Goal: Task Accomplishment & Management: Complete application form

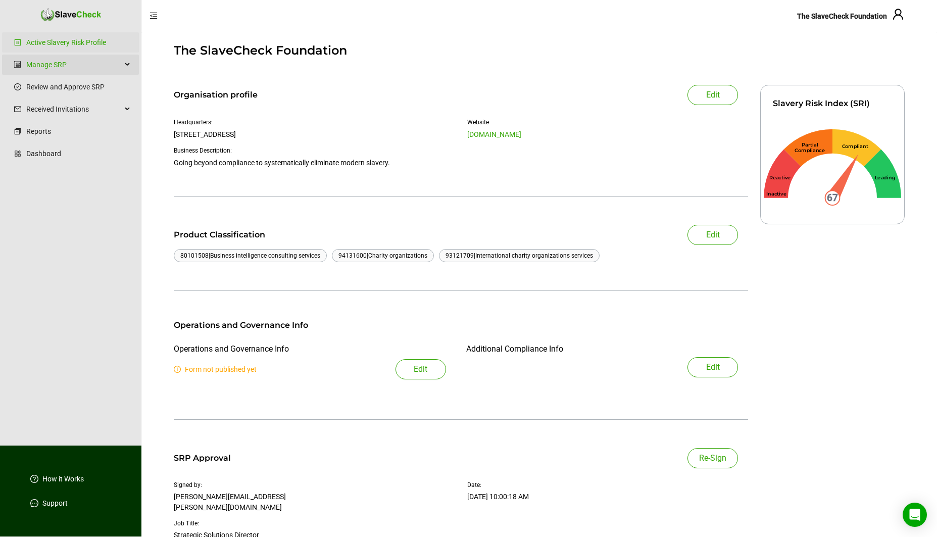
click at [127, 64] on div "Manage SRP" at bounding box center [70, 65] width 137 height 20
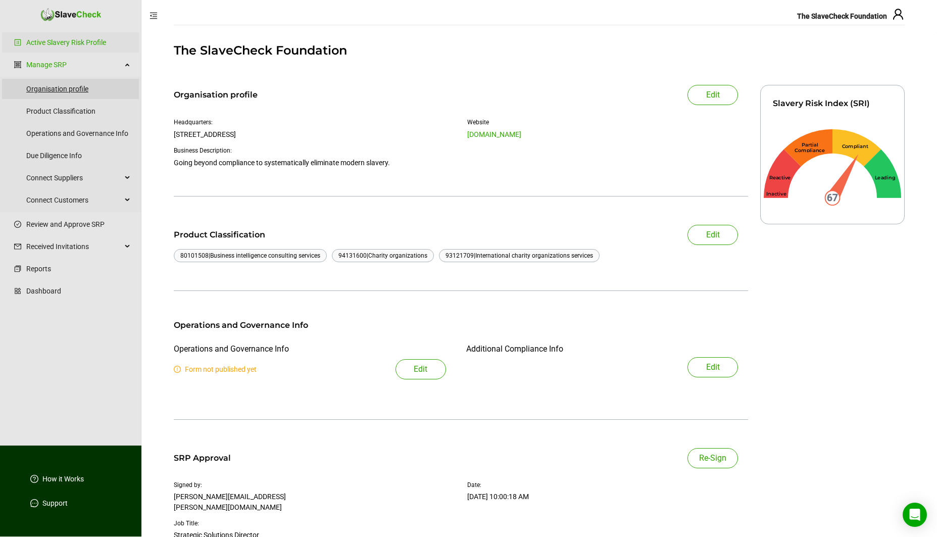
click at [68, 89] on link "Organisation profile" at bounding box center [78, 89] width 105 height 20
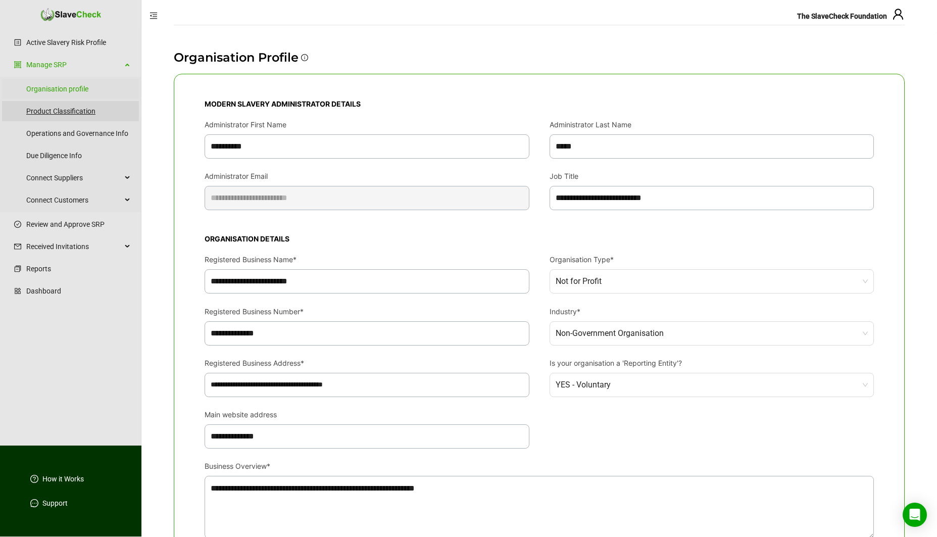
click at [64, 114] on link "Product Classification" at bounding box center [78, 111] width 105 height 20
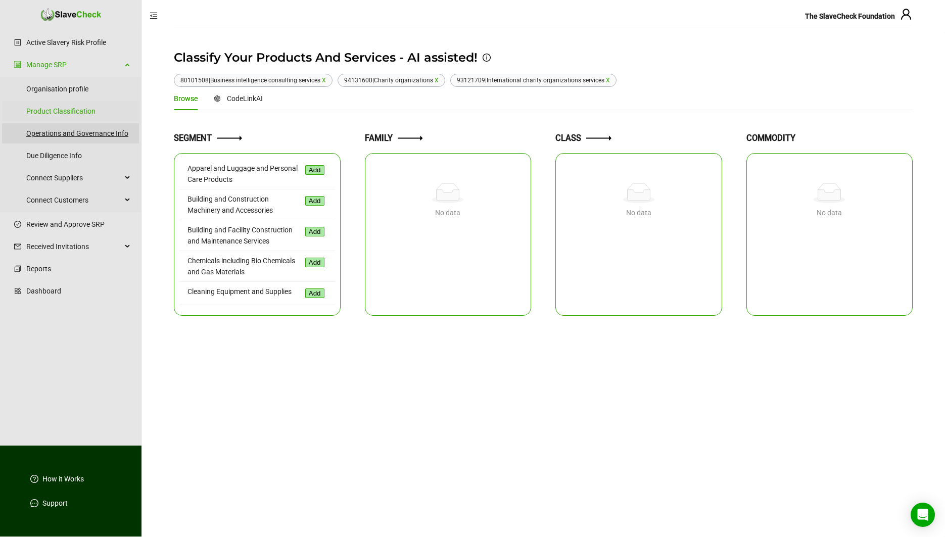
click at [64, 129] on link "Operations and Governance Info" at bounding box center [78, 133] width 105 height 20
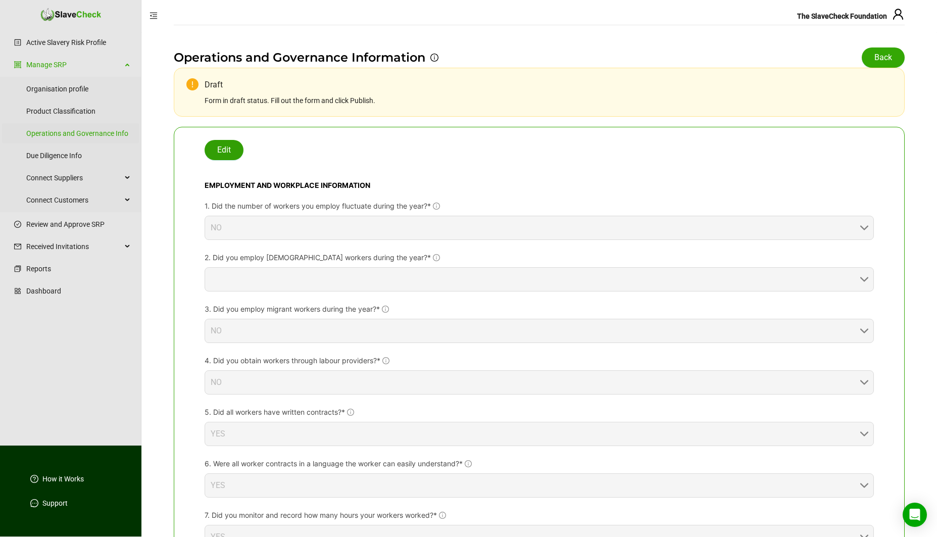
click at [230, 148] on span "Edit" at bounding box center [224, 150] width 14 height 12
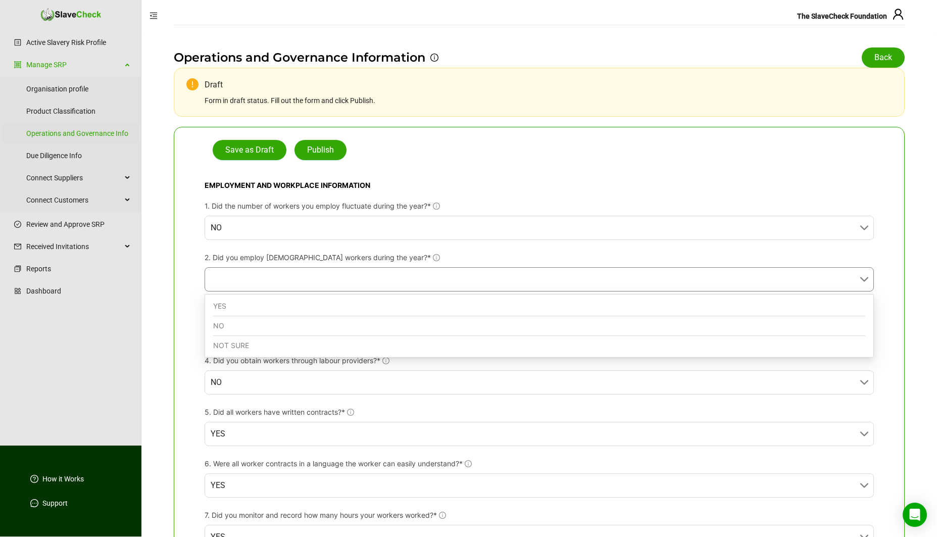
click at [376, 279] on input "2. Did you employ [DEMOGRAPHIC_DATA] workers during the year?*" at bounding box center [536, 279] width 651 height 23
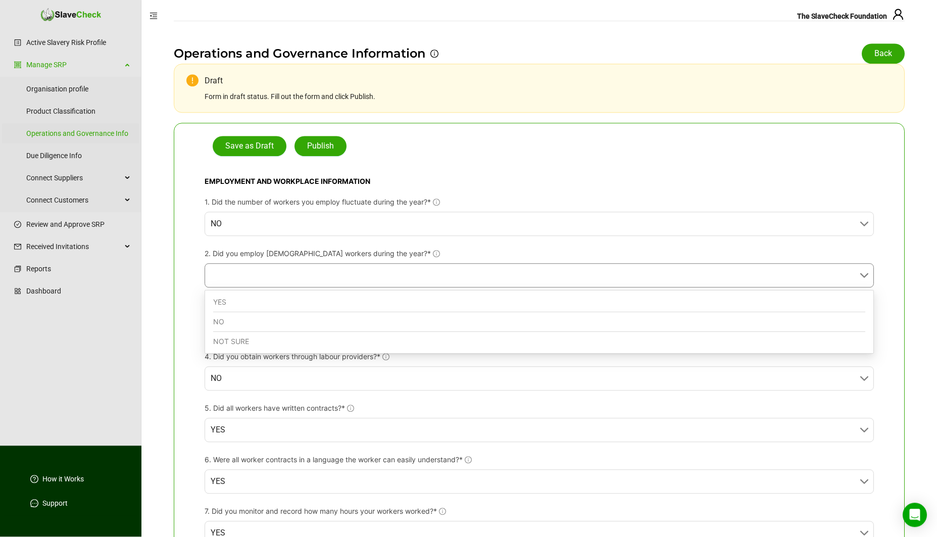
click at [352, 321] on div "NO" at bounding box center [539, 322] width 652 height 20
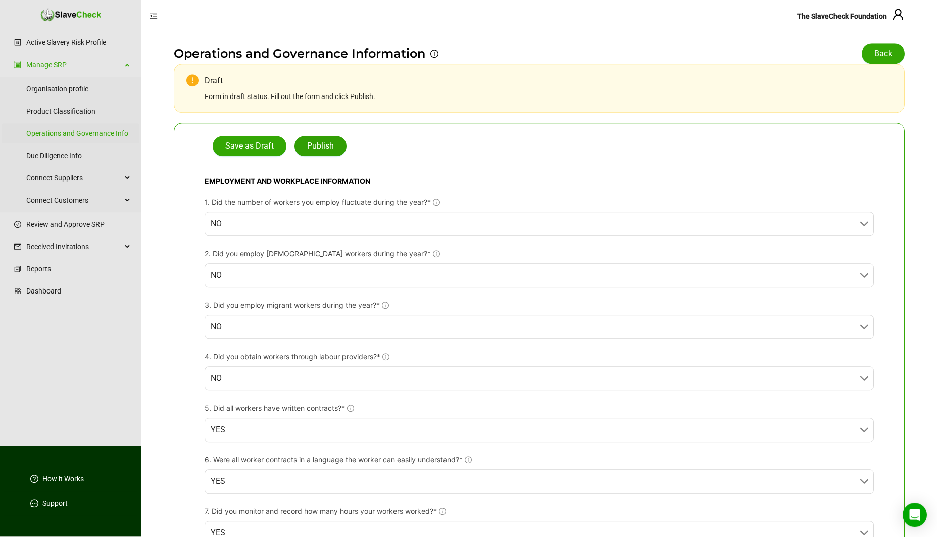
click at [317, 146] on span "Publish" at bounding box center [320, 146] width 27 height 12
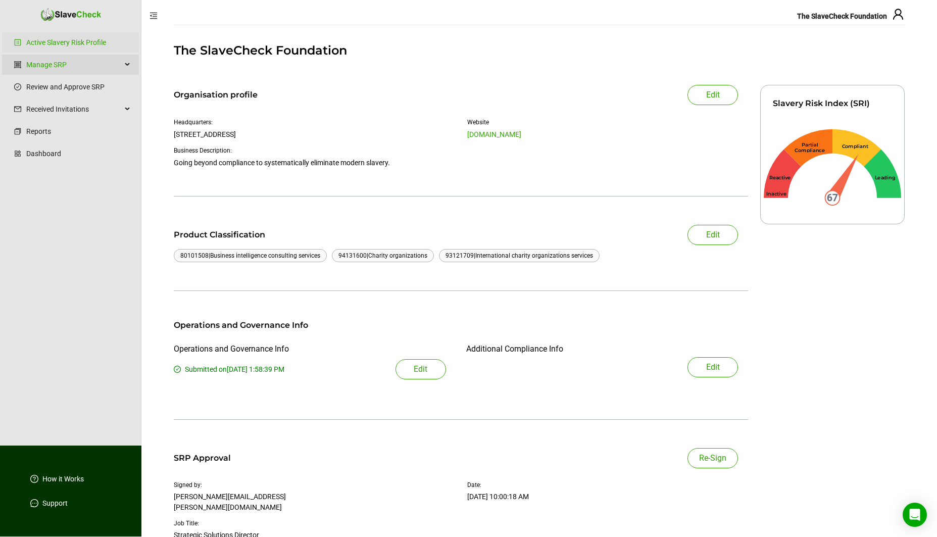
click at [130, 63] on div "Manage SRP" at bounding box center [70, 65] width 137 height 20
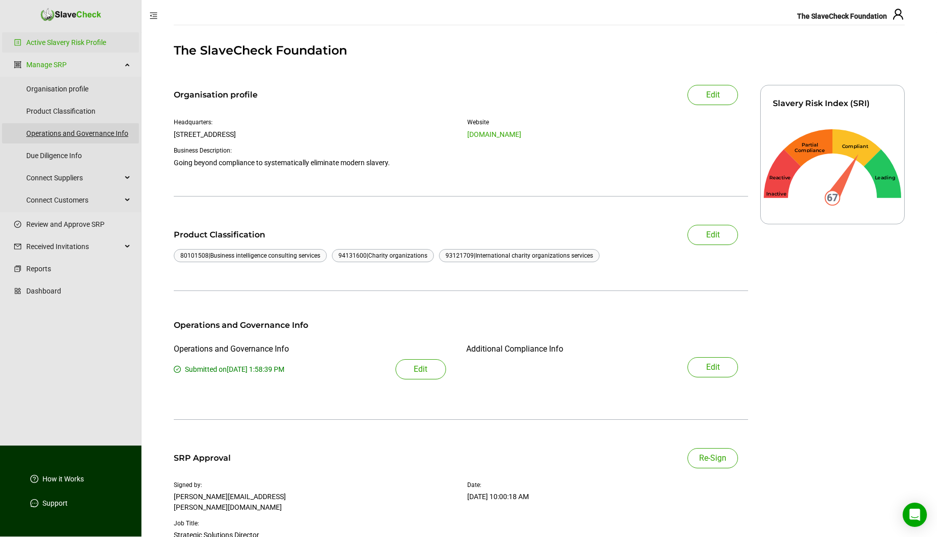
click at [81, 132] on link "Operations and Governance Info" at bounding box center [78, 133] width 105 height 20
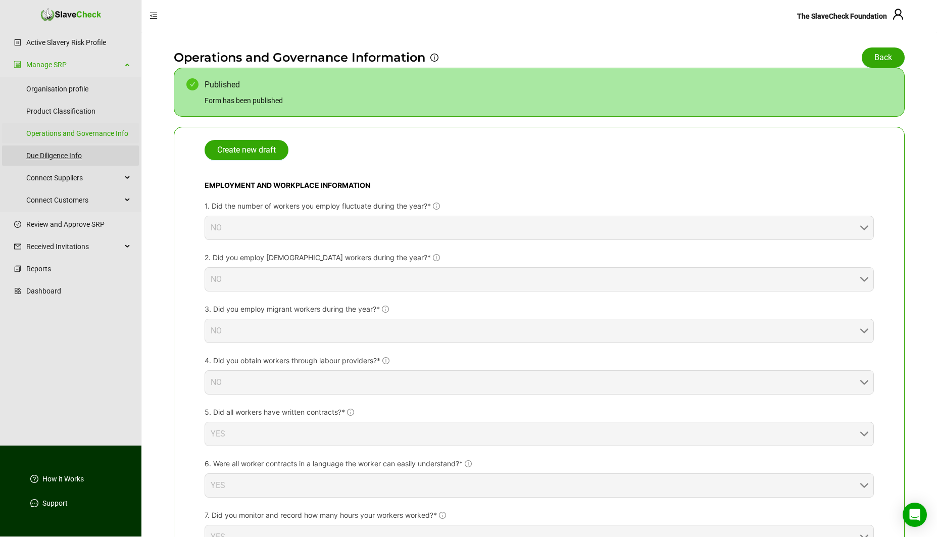
click at [61, 158] on link "Due Diligence Info" at bounding box center [78, 156] width 105 height 20
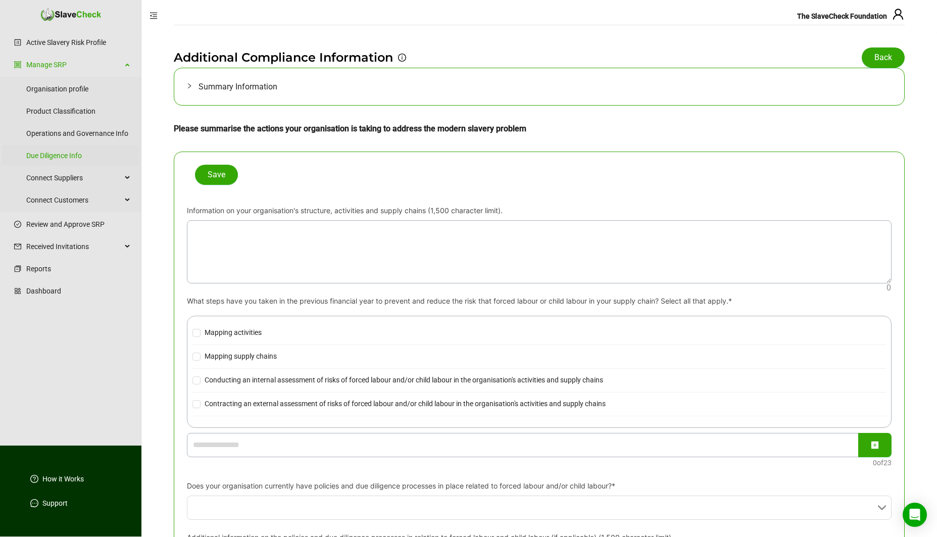
click at [189, 86] on icon "collapsed" at bounding box center [189, 86] width 6 height 6
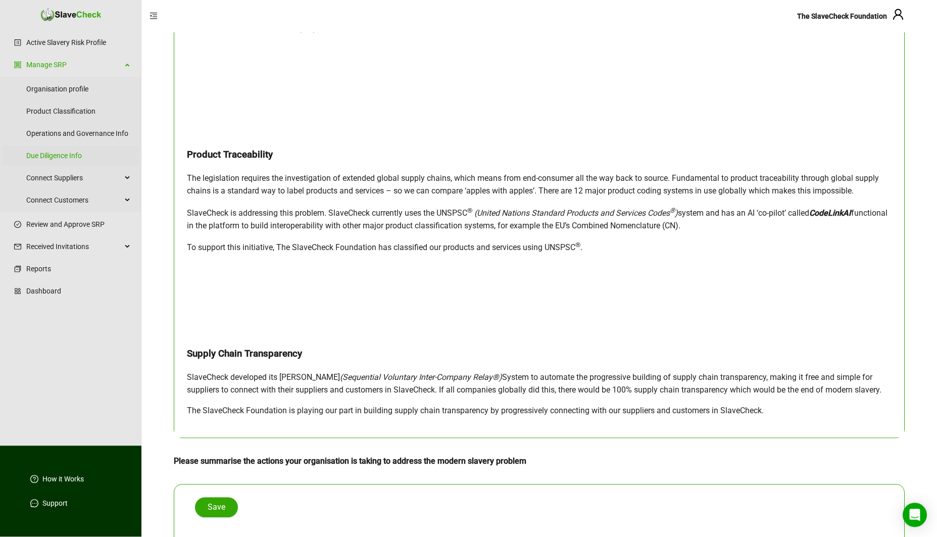
scroll to position [373, 0]
